Goal: Task Accomplishment & Management: Manage account settings

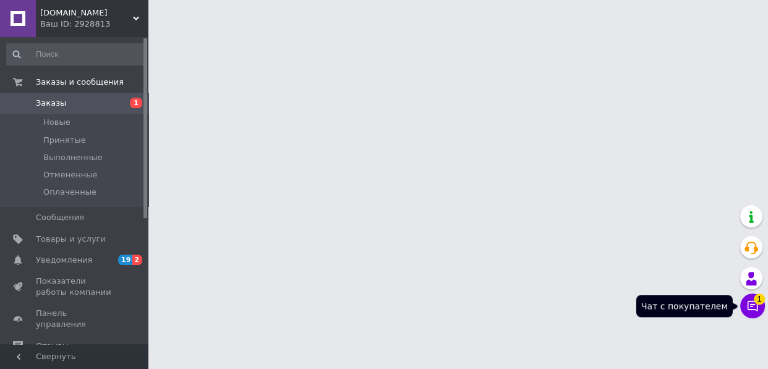
click at [757, 300] on span "1" at bounding box center [759, 299] width 11 height 11
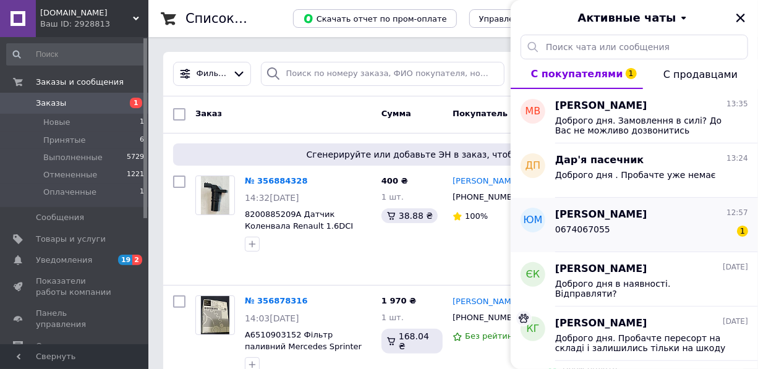
click at [608, 218] on span "[PERSON_NAME]" at bounding box center [601, 215] width 92 height 14
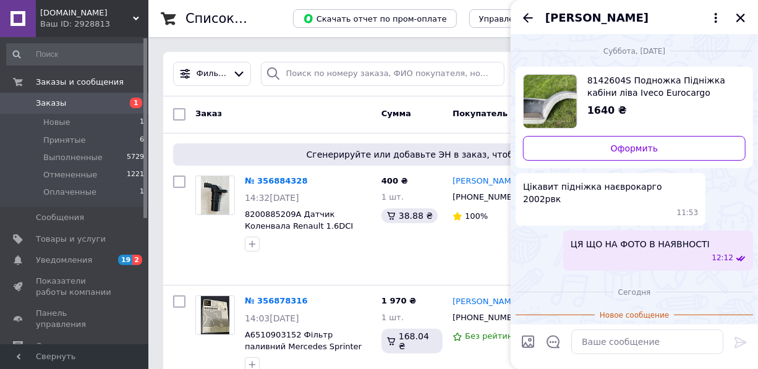
scroll to position [12, 0]
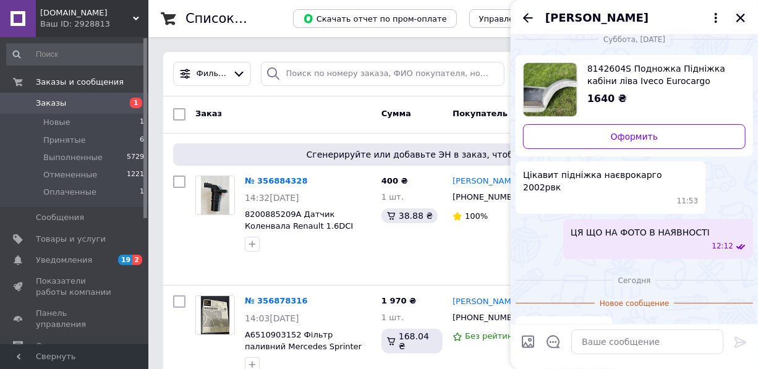
click at [743, 12] on icon "Закрыть" at bounding box center [740, 17] width 11 height 11
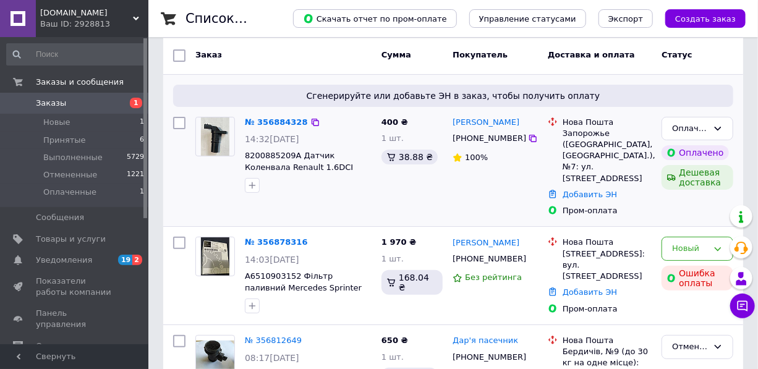
scroll to position [56, 0]
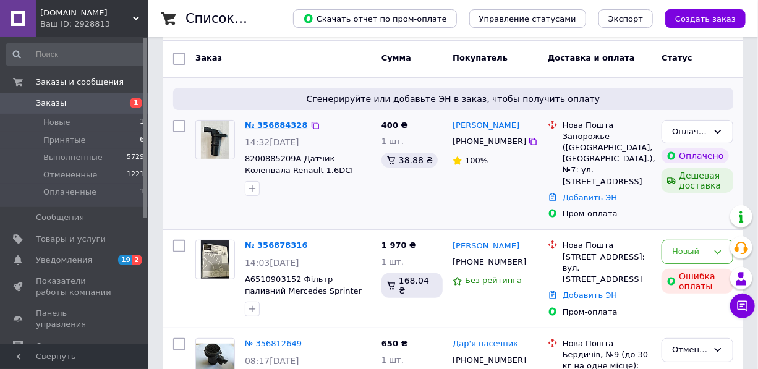
click at [274, 124] on link "№ 356884328" at bounding box center [276, 125] width 63 height 9
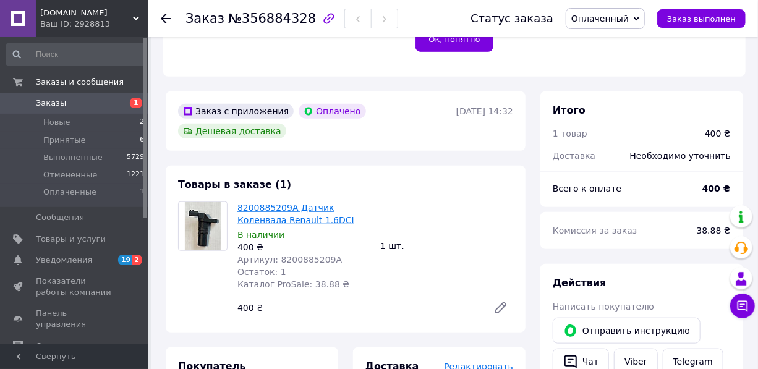
scroll to position [393, 0]
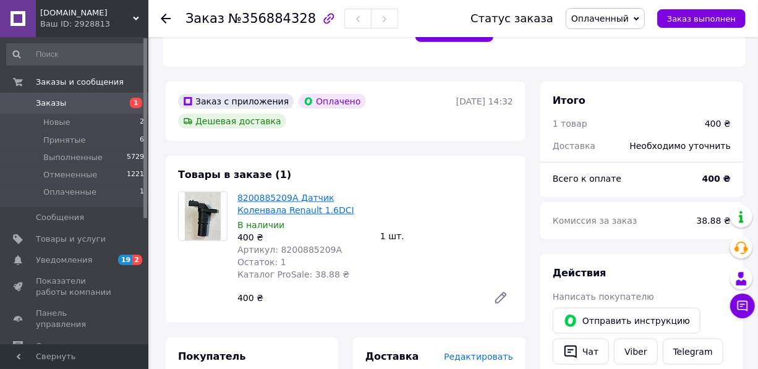
click at [271, 193] on link "8200885209A Датчик Коленвала Renault 1.6DCI" at bounding box center [295, 204] width 117 height 22
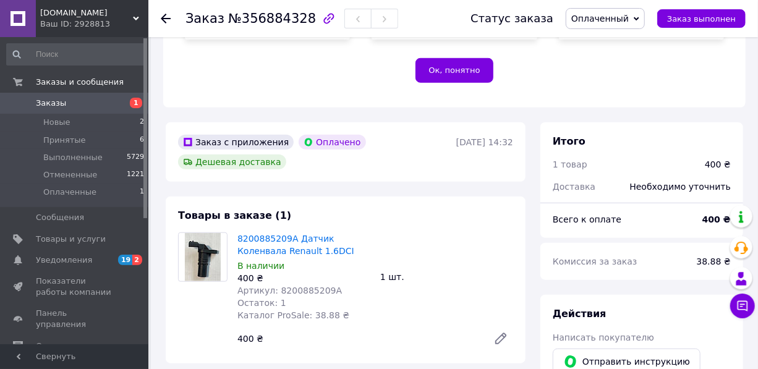
scroll to position [337, 0]
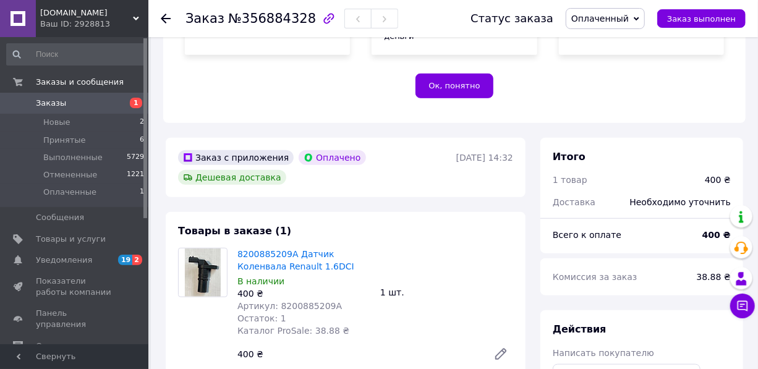
click at [640, 18] on span "Оплаченный" at bounding box center [605, 18] width 79 height 21
click at [606, 46] on li "Принят" at bounding box center [605, 43] width 78 height 19
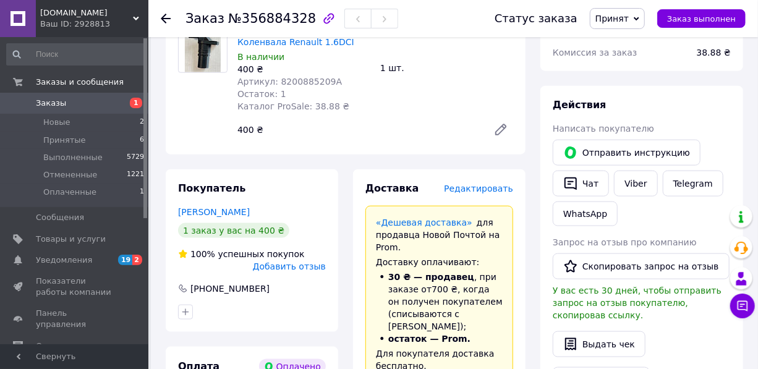
scroll to position [562, 0]
click at [589, 170] on button "Чат" at bounding box center [581, 183] width 56 height 26
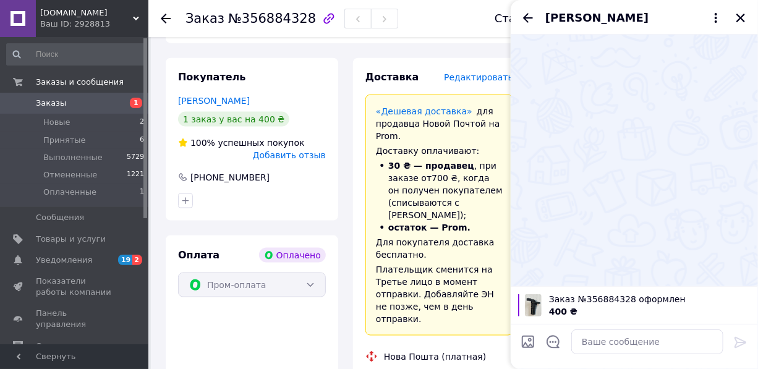
scroll to position [730, 0]
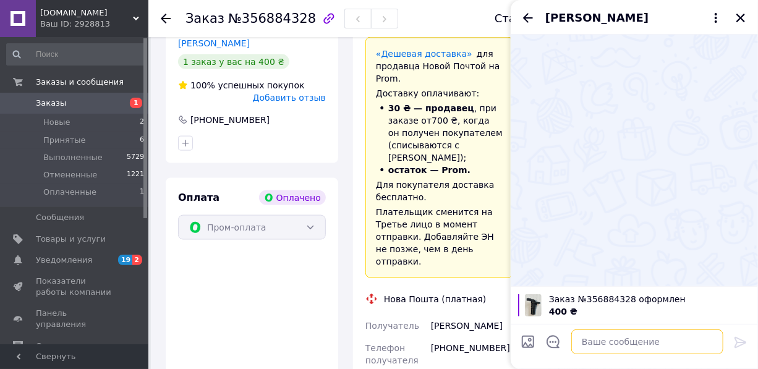
drag, startPoint x: 632, startPoint y: 337, endPoint x: 642, endPoint y: 327, distance: 14.0
click at [637, 332] on textarea at bounding box center [647, 342] width 152 height 25
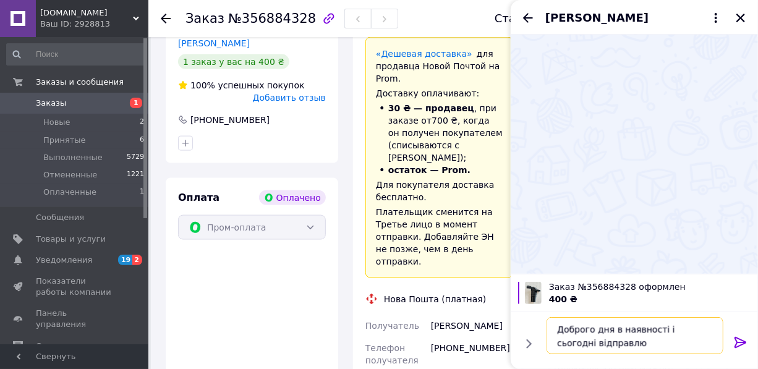
type textarea "Доброго дня в наявності і сьогодні відправлю"
click at [739, 344] on icon at bounding box center [740, 342] width 15 height 15
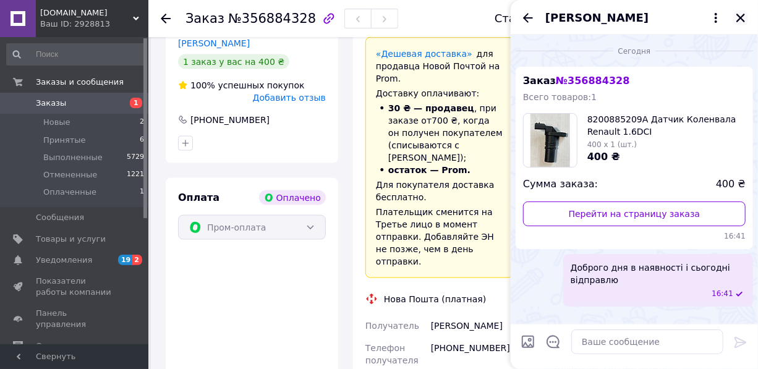
click at [741, 17] on icon "Закрыть" at bounding box center [740, 18] width 9 height 9
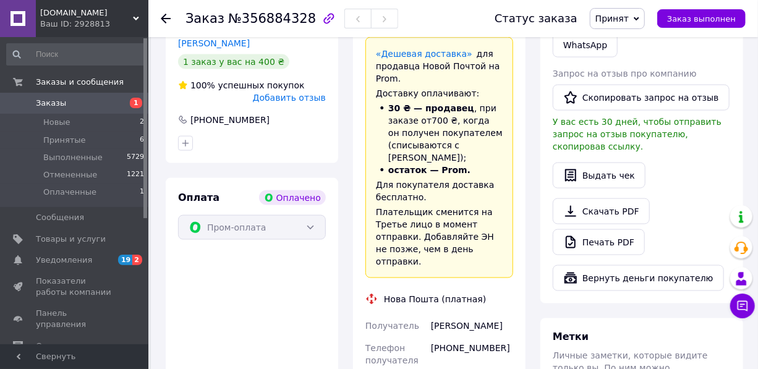
click at [51, 103] on span "Заказы" at bounding box center [51, 103] width 30 height 11
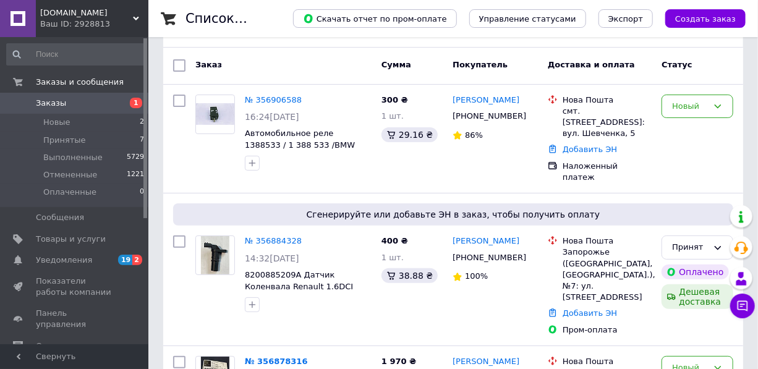
scroll to position [56, 0]
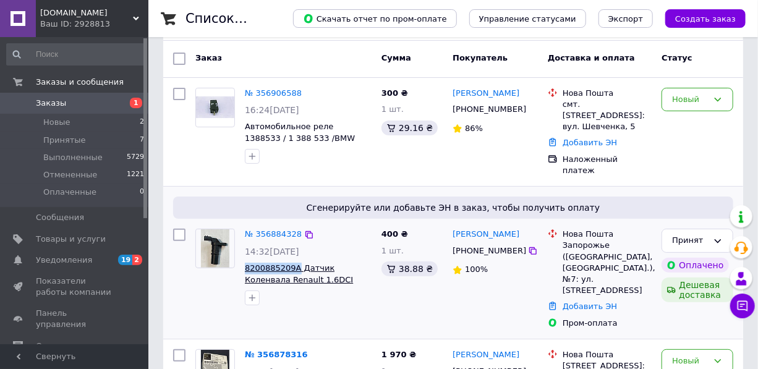
drag, startPoint x: 244, startPoint y: 256, endPoint x: 294, endPoint y: 255, distance: 49.5
click at [294, 255] on div "№ 356884328 14:32[DATE] 8200885209A Датчик Коленвала Renault 1.6DCI" at bounding box center [308, 267] width 137 height 87
copy span "8200885209A"
click at [721, 99] on icon at bounding box center [718, 100] width 10 height 10
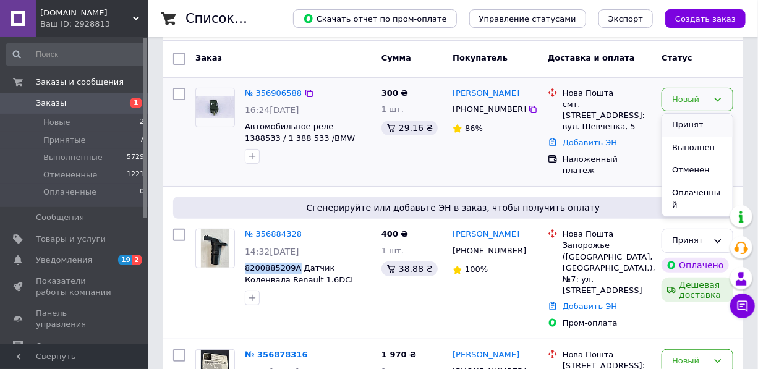
click at [694, 124] on li "Принят" at bounding box center [697, 125] width 70 height 23
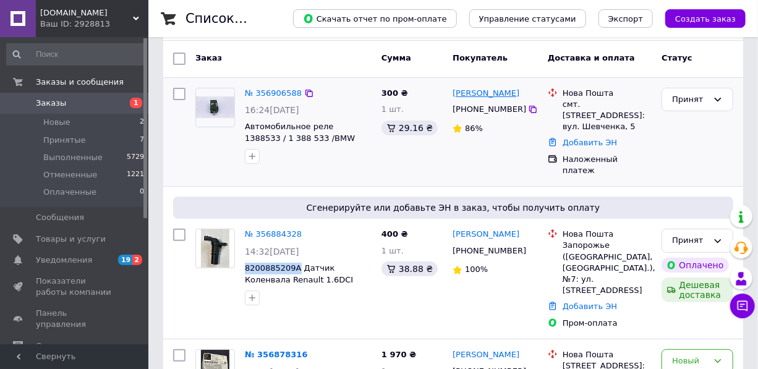
click at [476, 90] on link "[PERSON_NAME]" at bounding box center [486, 94] width 67 height 12
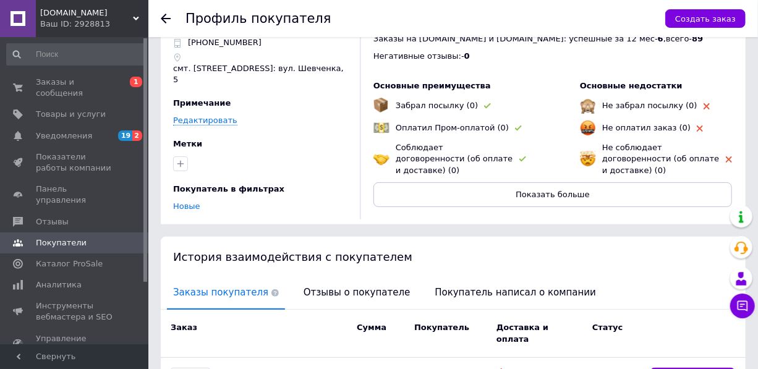
scroll to position [56, 0]
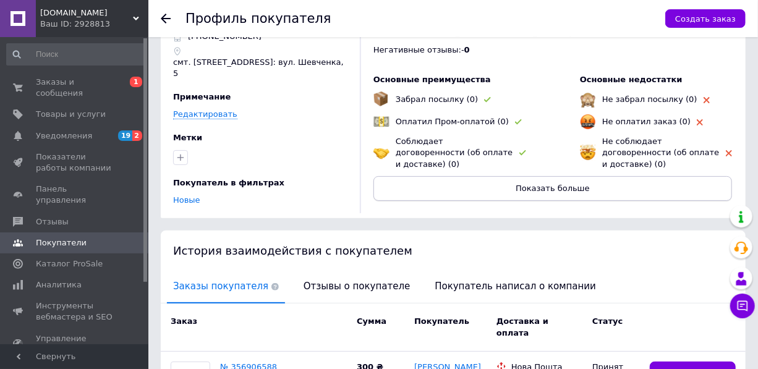
click at [568, 184] on span "Показать больше" at bounding box center [553, 188] width 74 height 9
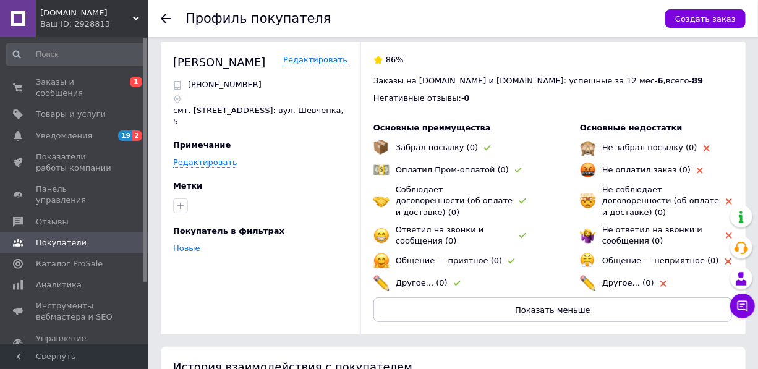
scroll to position [0, 0]
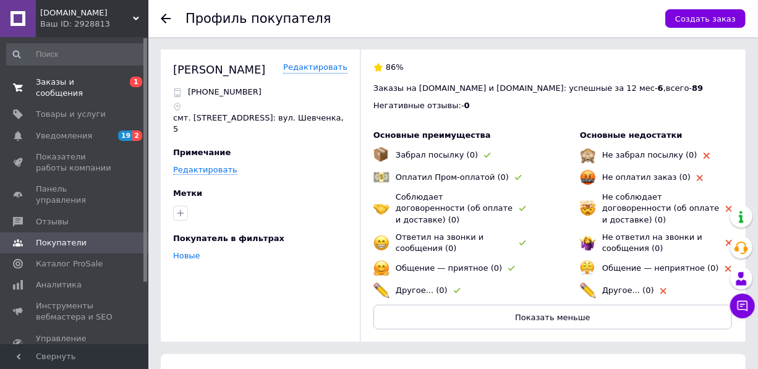
click at [86, 79] on span "Заказы и сообщения" at bounding box center [75, 88] width 79 height 22
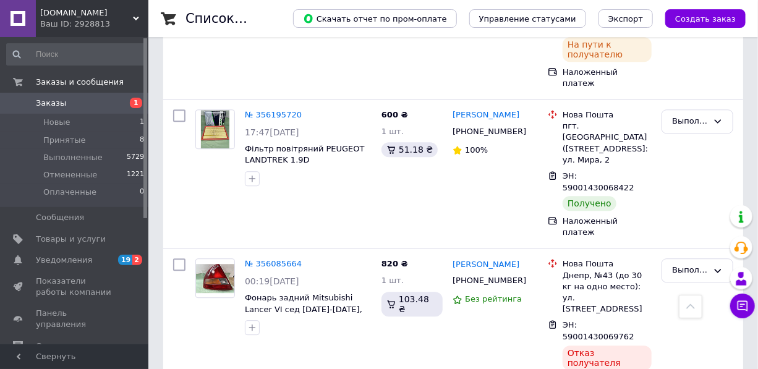
scroll to position [1405, 0]
